Goal: Information Seeking & Learning: Learn about a topic

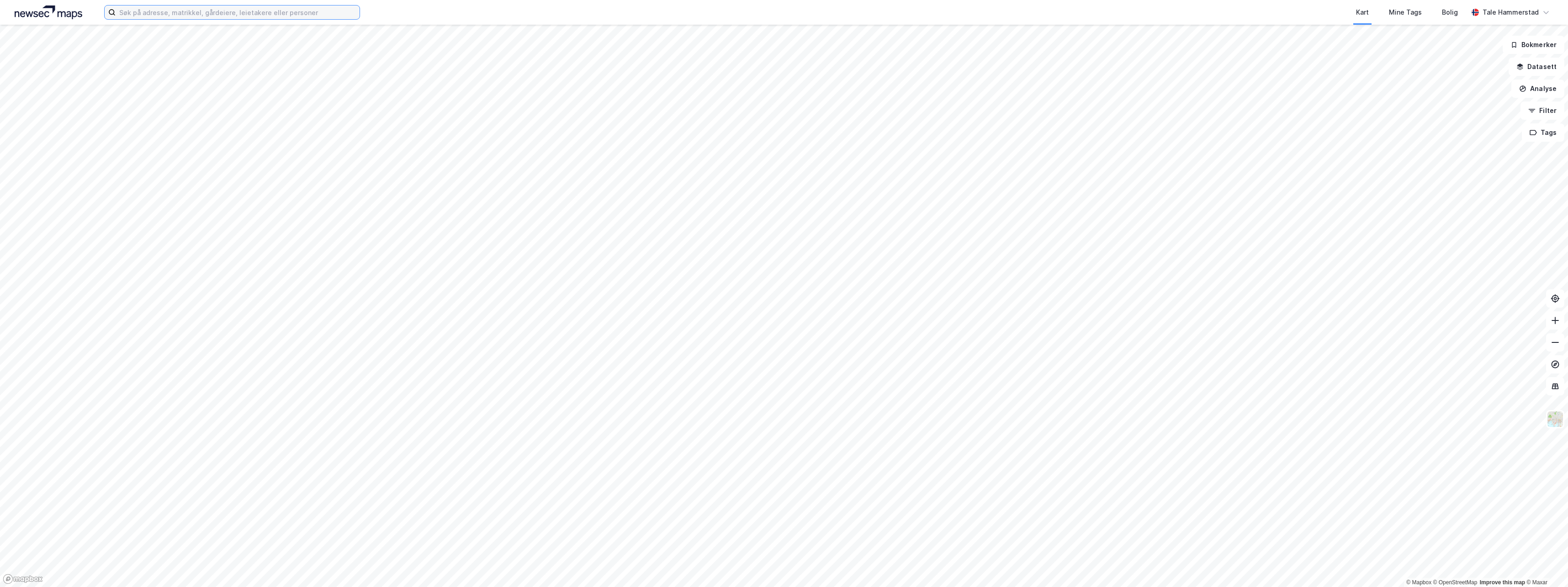
click at [239, 13] on input at bounding box center [237, 12] width 244 height 14
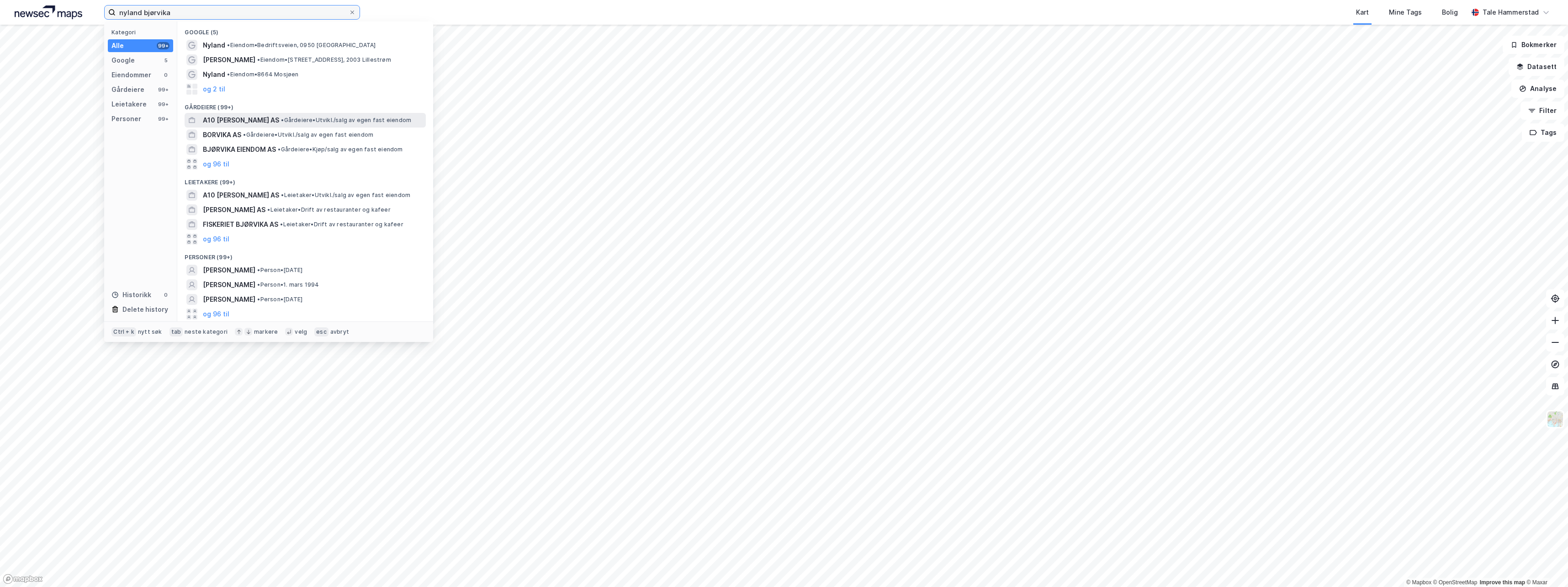
type input "nyland bjørvika"
click at [284, 121] on span "•" at bounding box center [282, 119] width 3 height 7
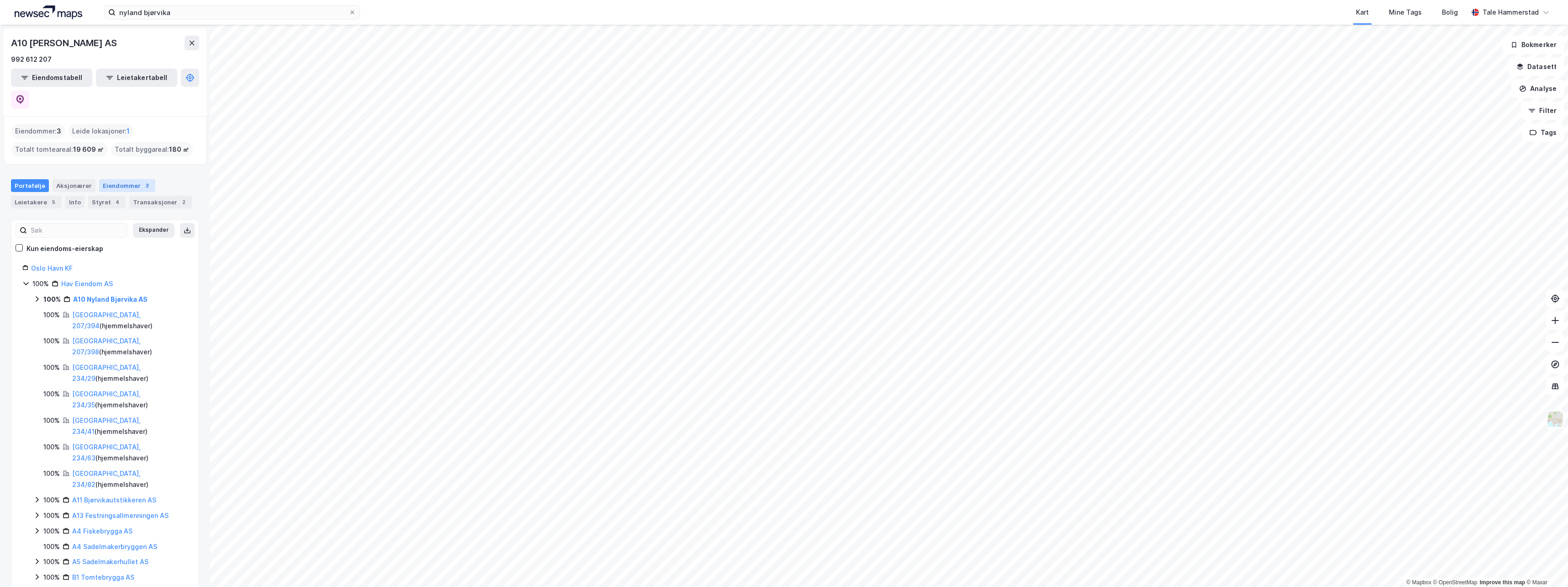
click at [125, 179] on div "Eiendommer 3" at bounding box center [127, 185] width 56 height 13
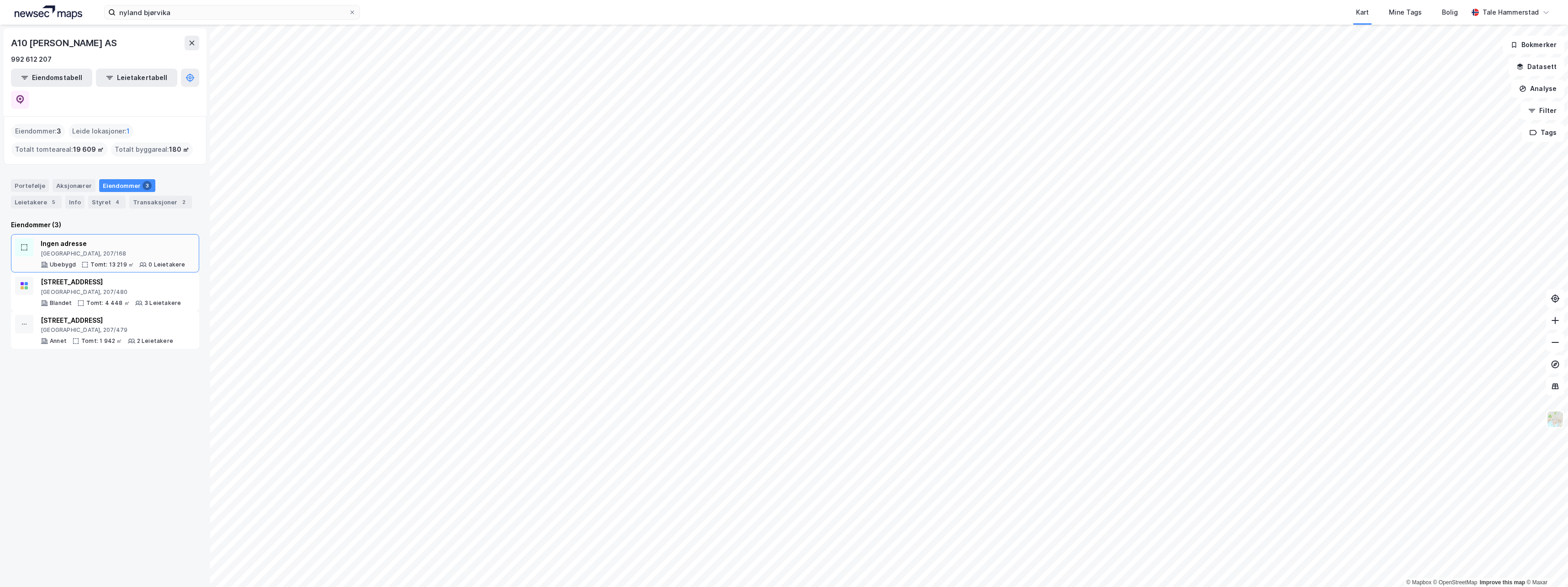
click at [122, 238] on div "Ingen adresse" at bounding box center [113, 244] width 145 height 11
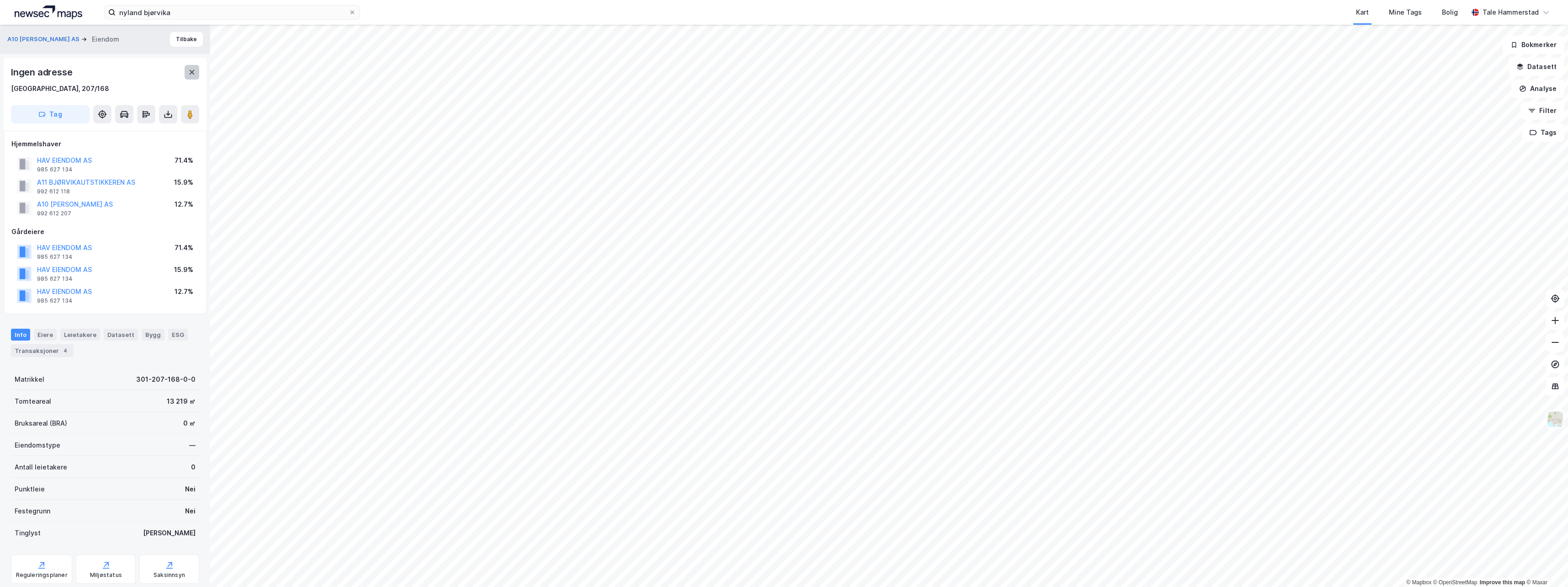
click at [192, 72] on icon at bounding box center [192, 72] width 5 height 5
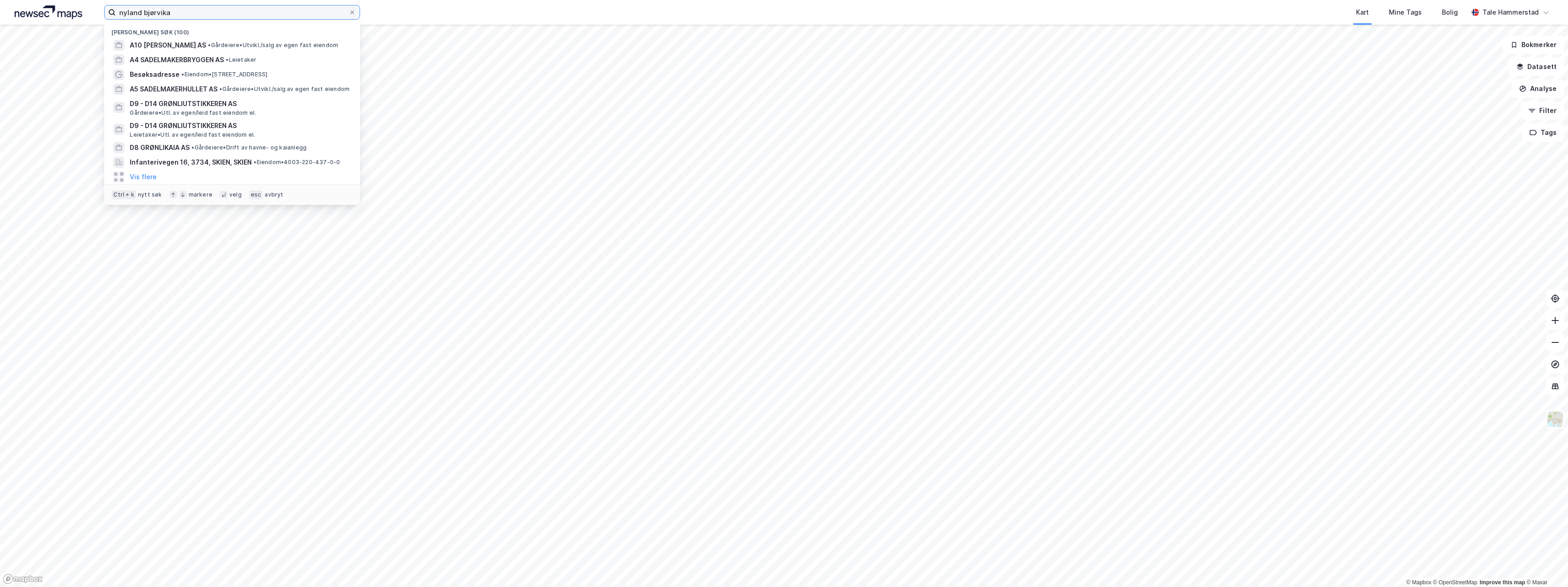
click at [202, 10] on input "nyland bjørvika" at bounding box center [232, 12] width 233 height 14
click at [181, 43] on span "A10 [PERSON_NAME] AS" at bounding box center [167, 45] width 76 height 11
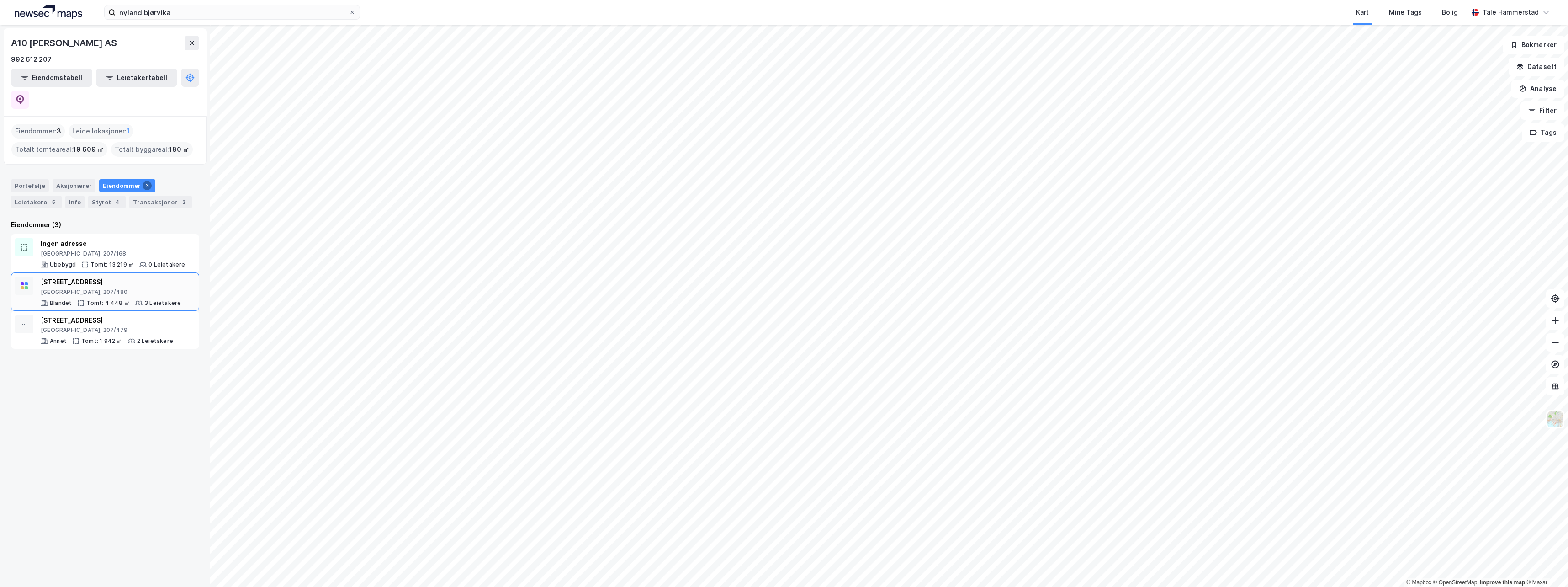
click at [72, 276] on div "[STREET_ADDRESS]" at bounding box center [111, 282] width 140 height 11
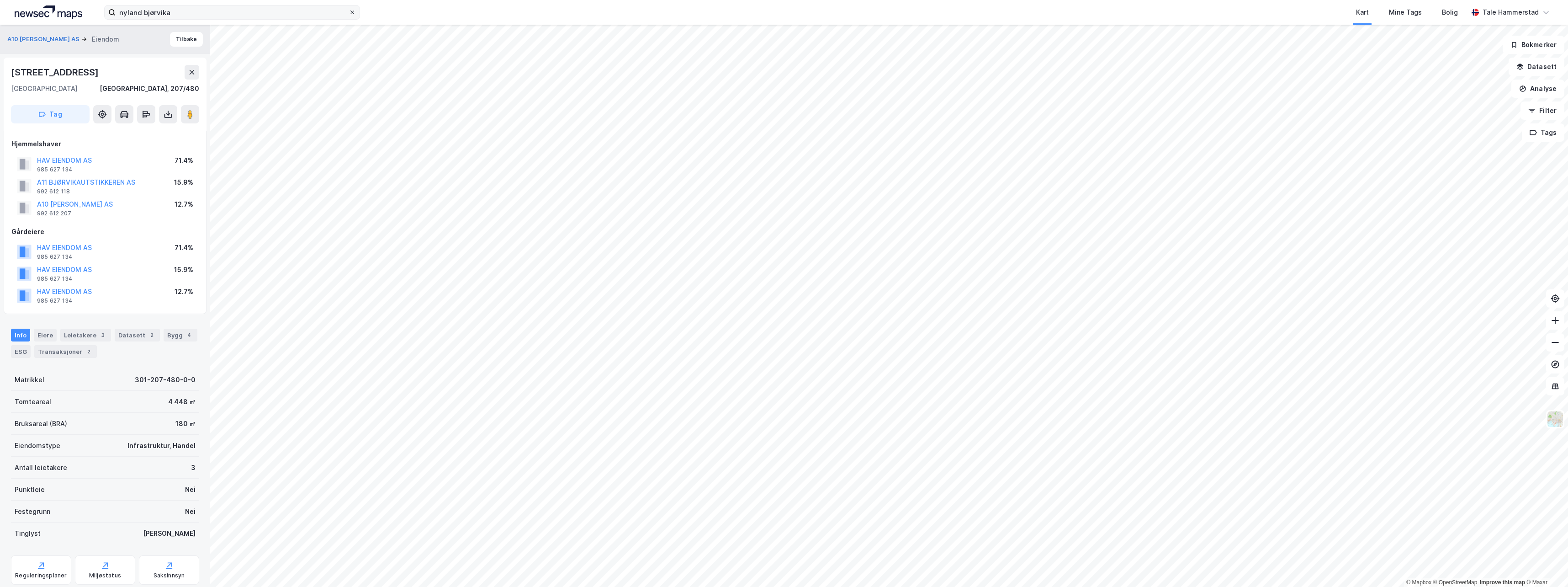
click at [351, 12] on icon at bounding box center [352, 12] width 4 height 4
click at [349, 12] on input "nyland bjørvika" at bounding box center [232, 12] width 233 height 14
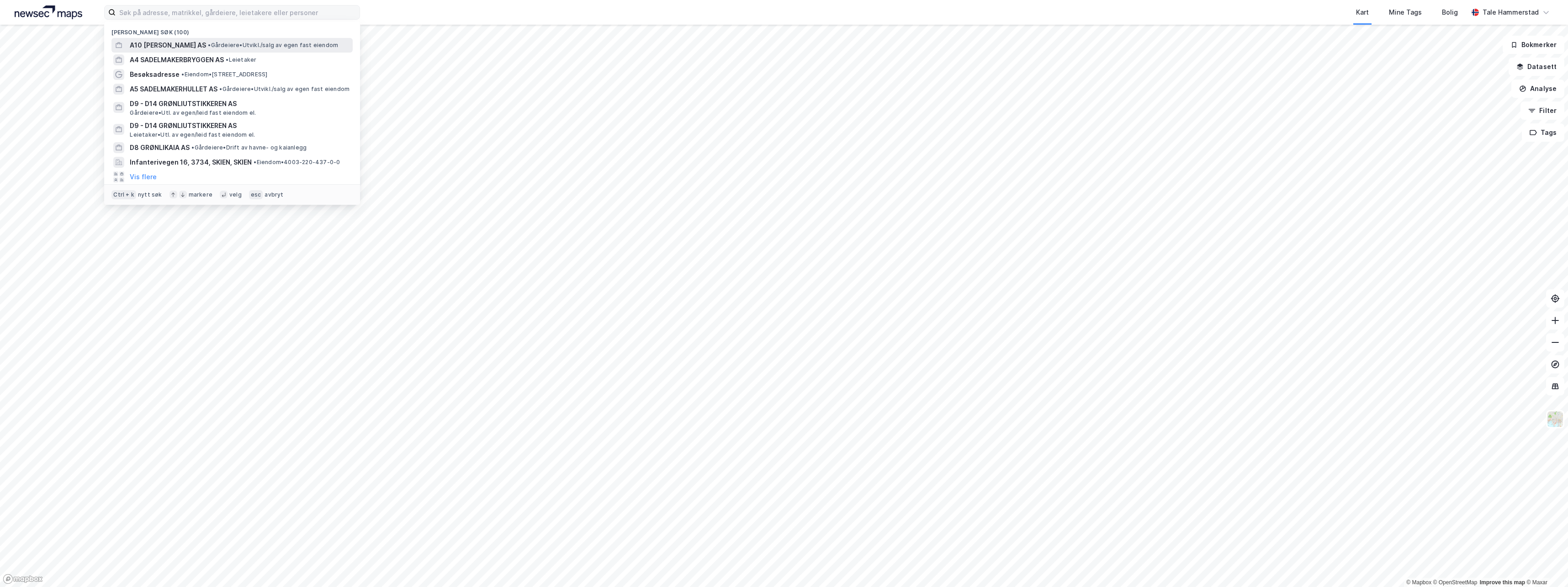
click at [184, 42] on span "A10 [PERSON_NAME] AS" at bounding box center [167, 45] width 76 height 11
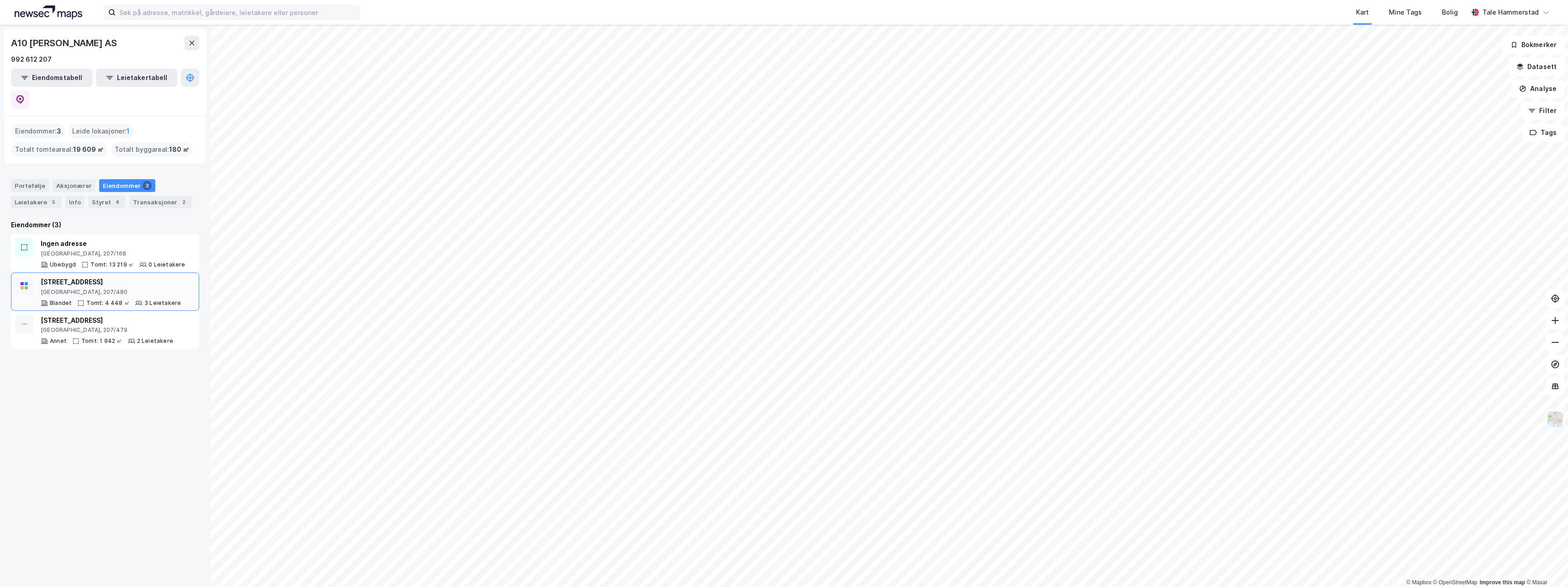
click at [86, 289] on div "[GEOGRAPHIC_DATA], 207/480" at bounding box center [111, 292] width 140 height 7
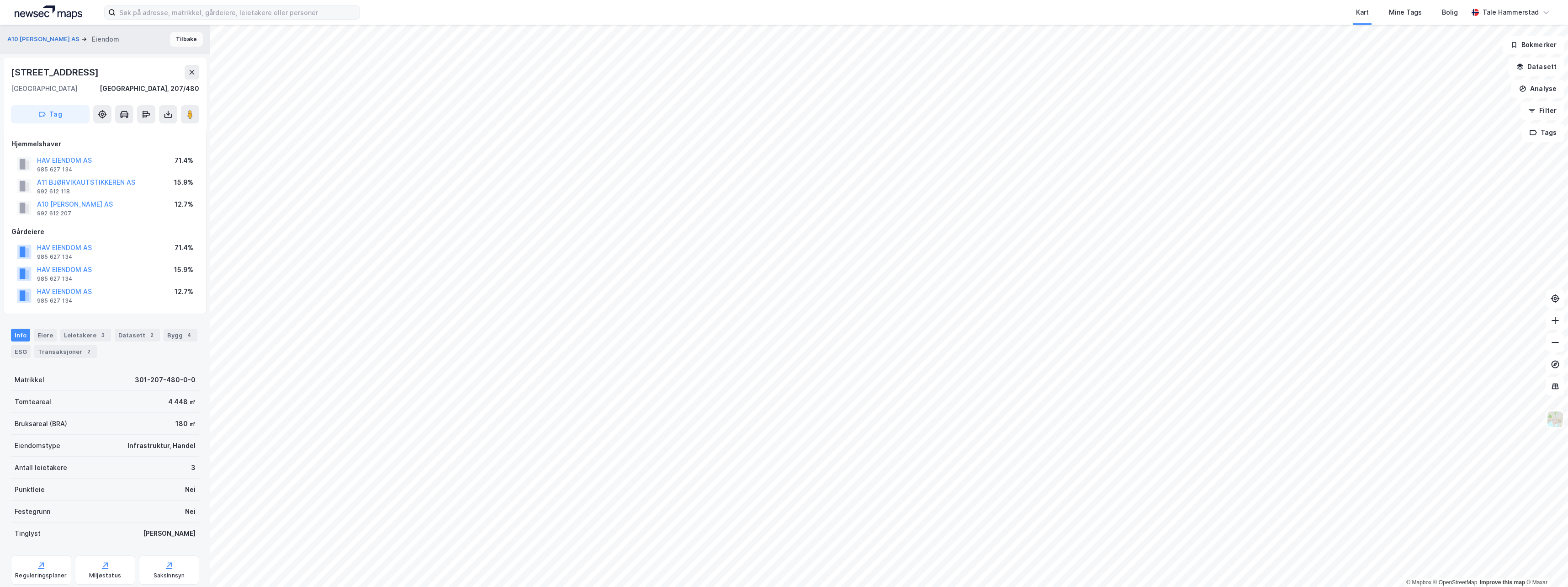
click at [179, 37] on button "Tilbake" at bounding box center [186, 40] width 33 height 15
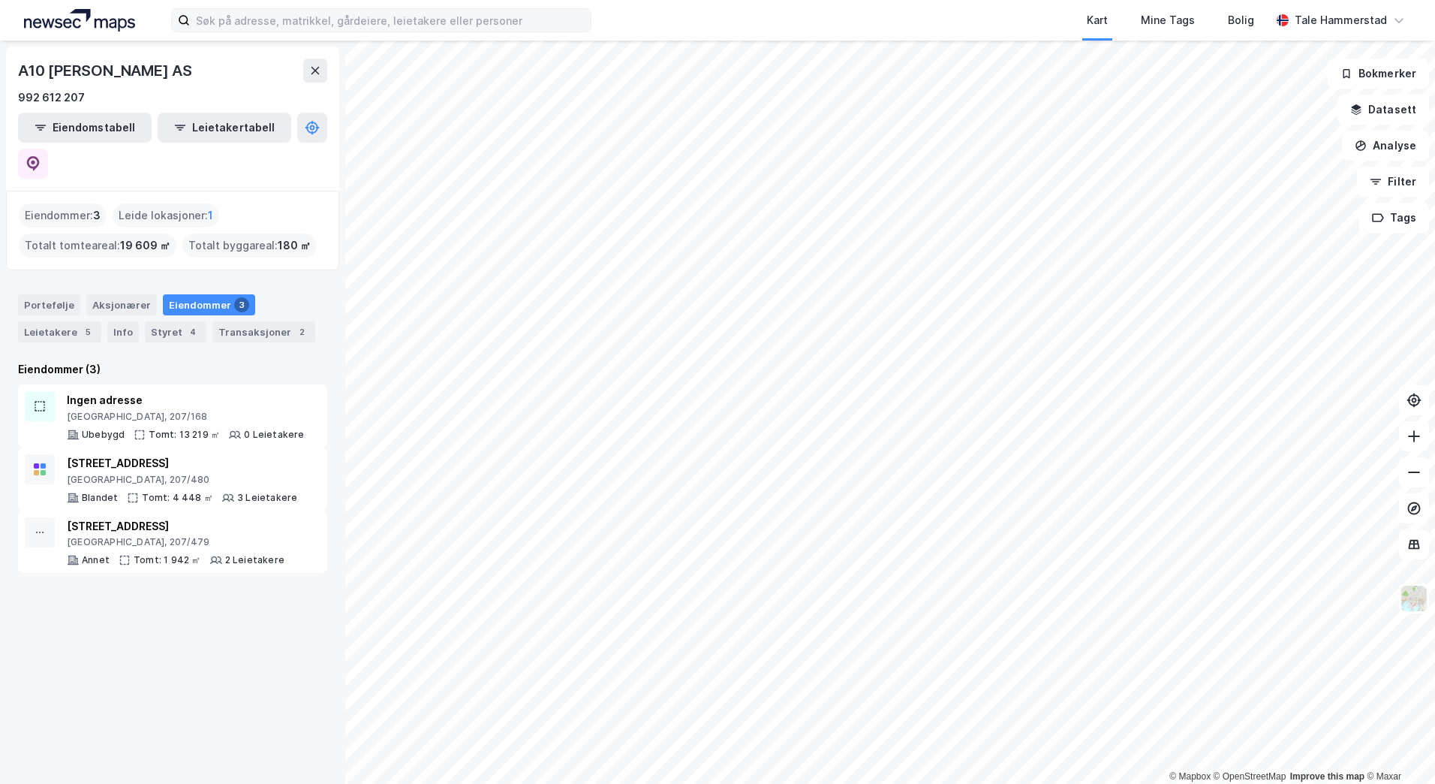
click at [395, 1] on div "Kart Mine Tags Bolig Tale Hammerstad" at bounding box center [717, 20] width 1435 height 41
